Goal: Information Seeking & Learning: Learn about a topic

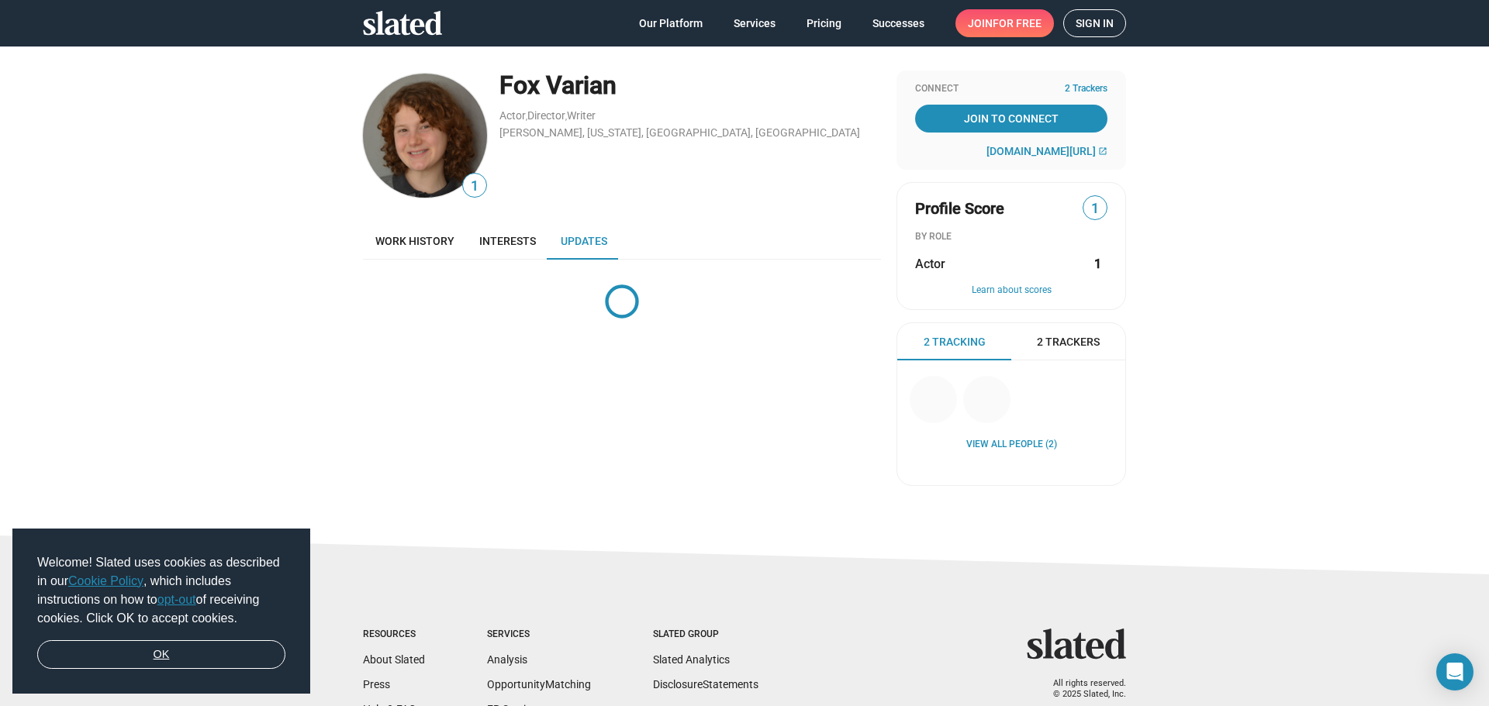
click at [164, 651] on link "OK" at bounding box center [161, 654] width 248 height 29
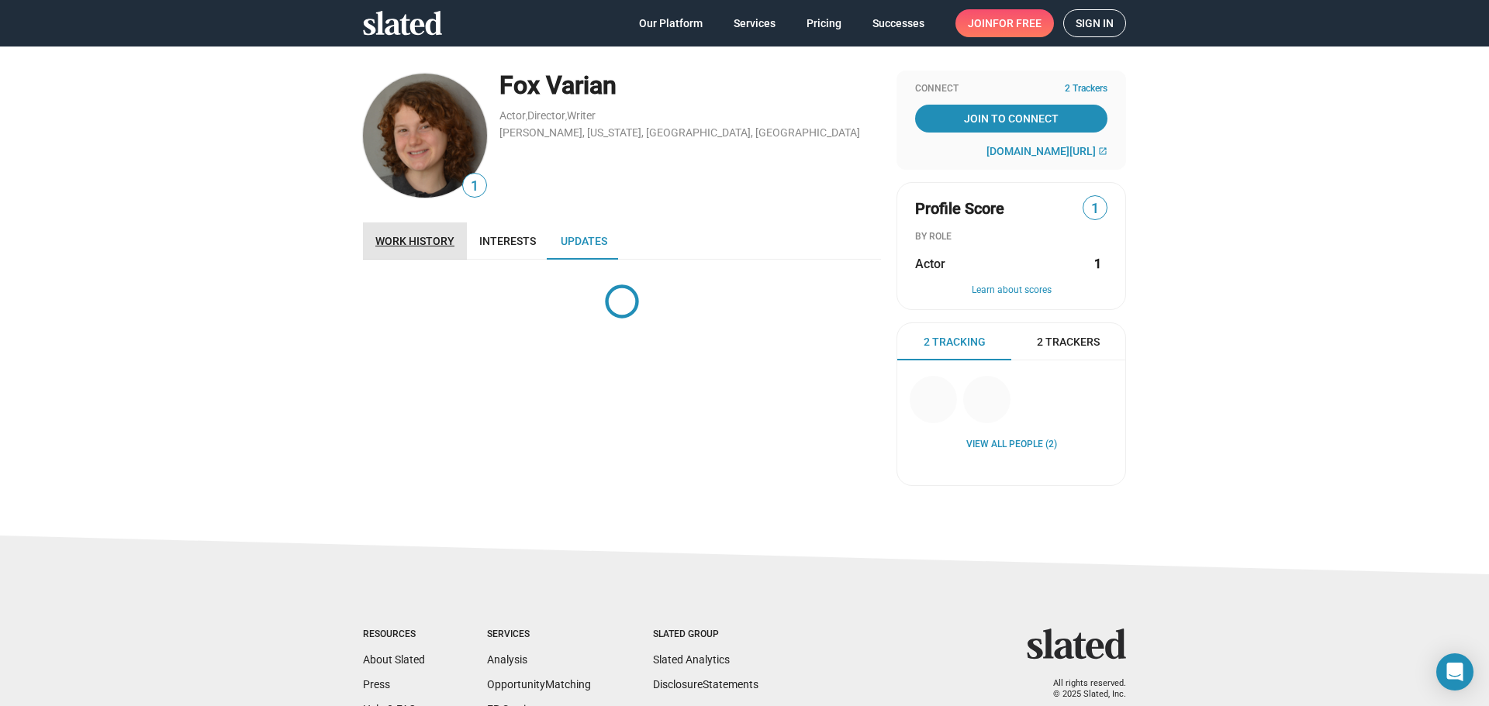
click at [418, 245] on span "Work history" at bounding box center [414, 241] width 79 height 12
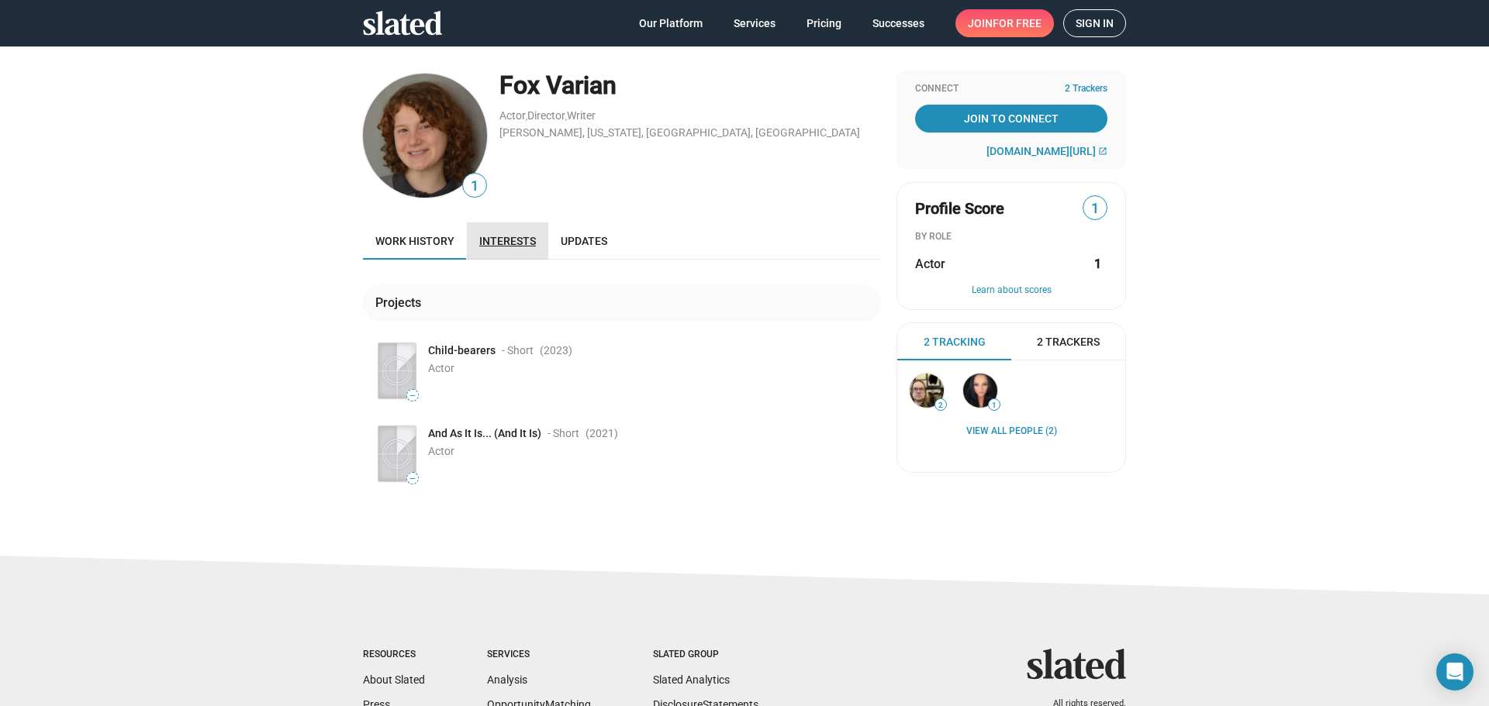
click at [507, 240] on span "Interests" at bounding box center [507, 241] width 57 height 12
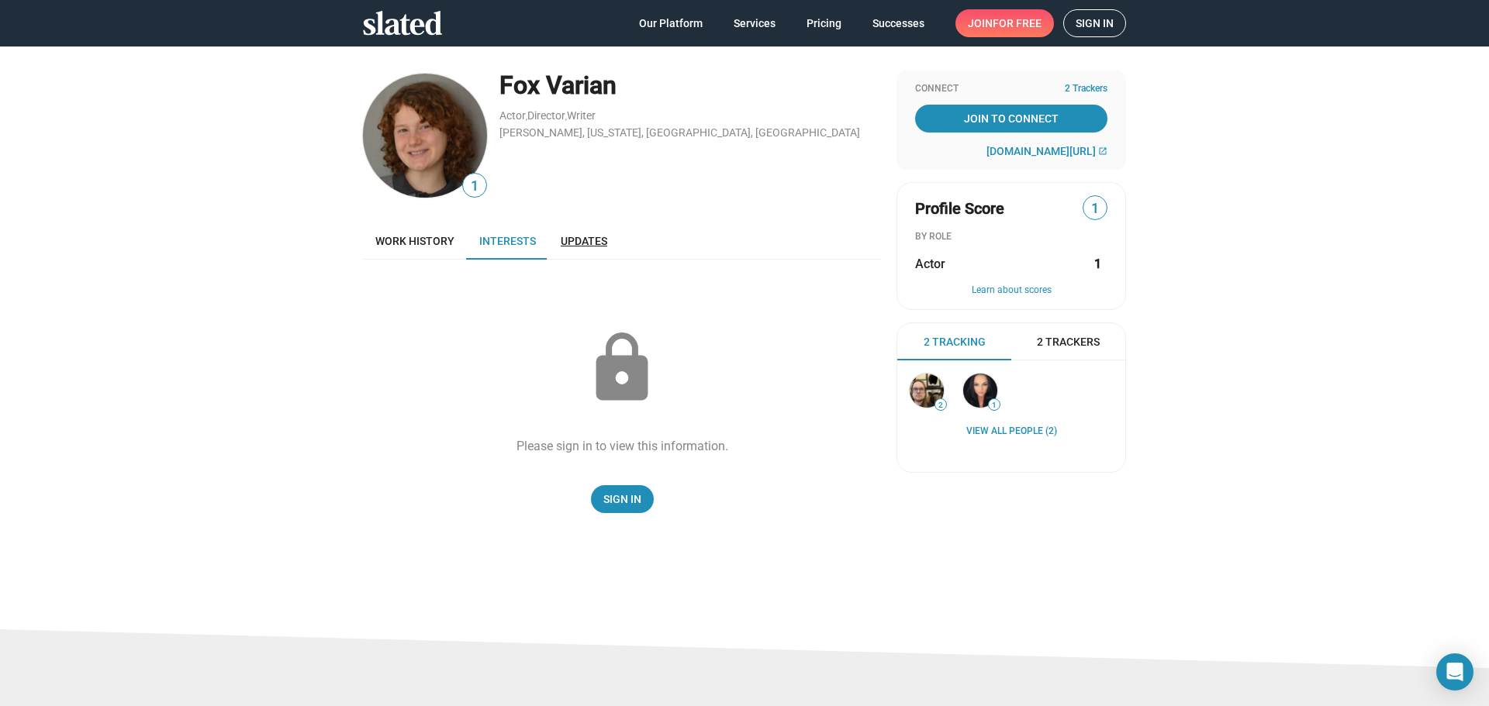
click at [572, 233] on link "Updates" at bounding box center [583, 241] width 71 height 37
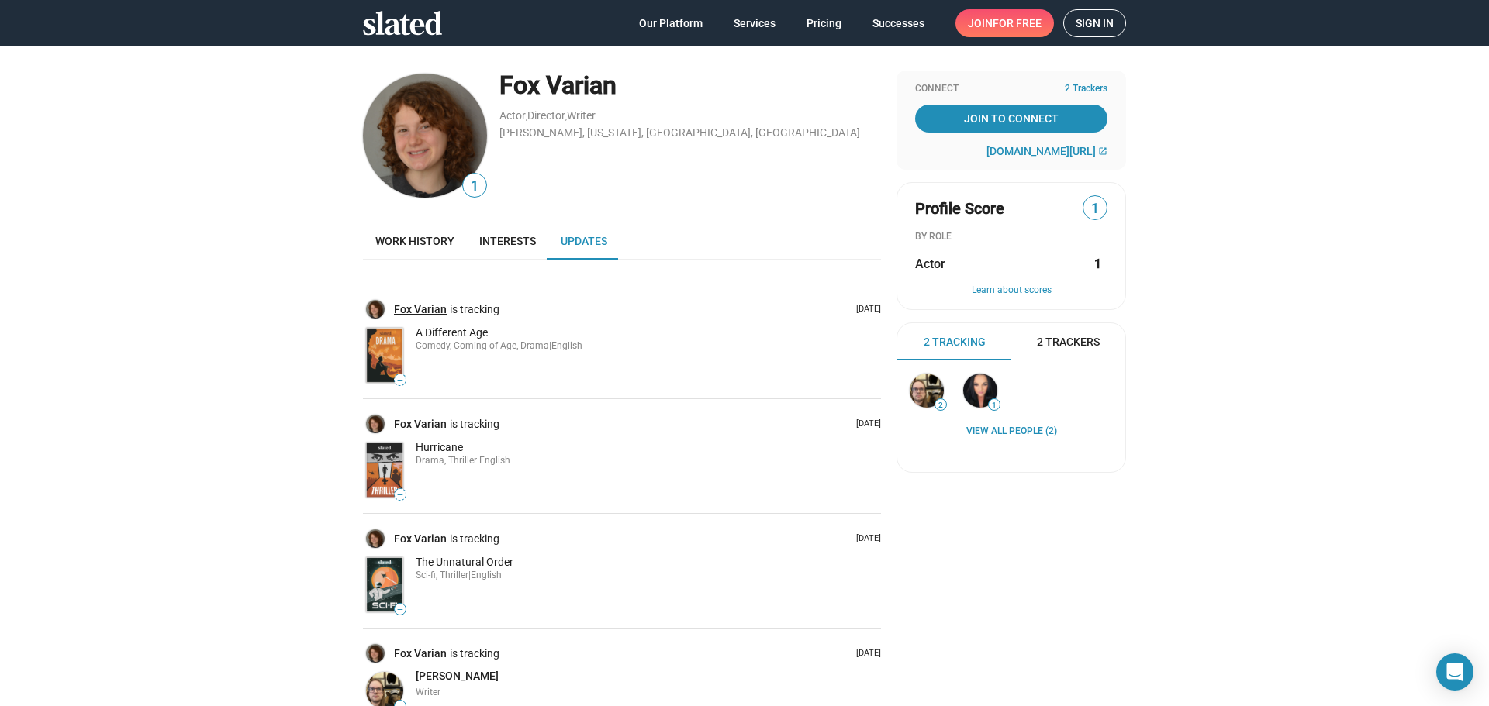
click at [407, 307] on link "Fox Varian" at bounding box center [422, 309] width 56 height 15
